Goal: Task Accomplishment & Management: Use online tool/utility

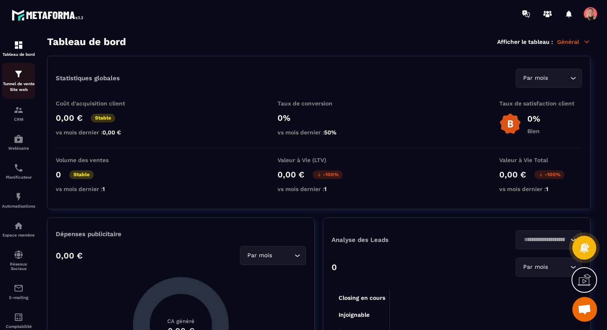
click at [20, 83] on p "Tunnel de vente Site web" at bounding box center [18, 87] width 33 height 12
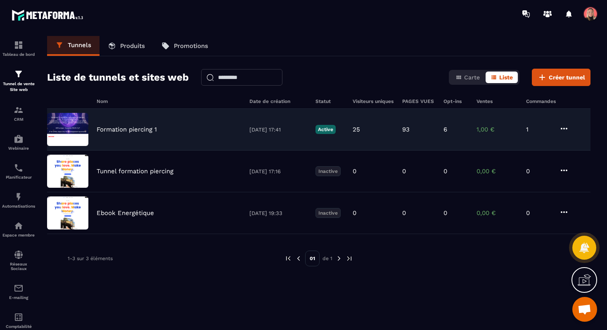
click at [146, 133] on p "Formation piercing 1" at bounding box center [127, 129] width 60 height 7
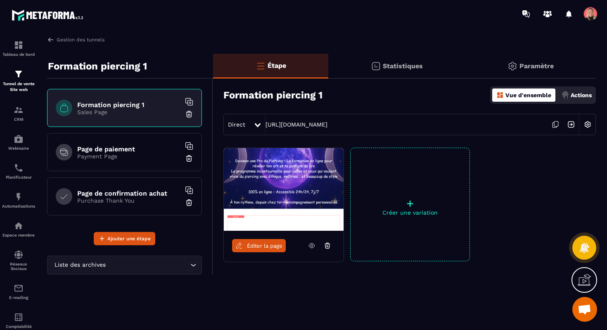
click at [275, 250] on link "Éditer la page" at bounding box center [259, 245] width 54 height 13
